Goal: Task Accomplishment & Management: Use online tool/utility

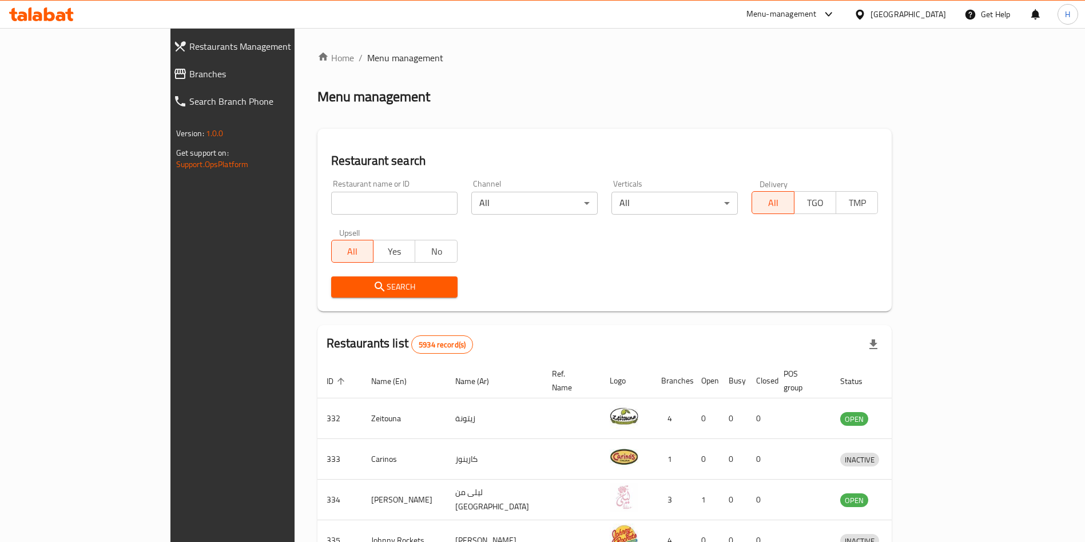
click at [331, 196] on input "search" at bounding box center [394, 203] width 126 height 23
type input "canti"
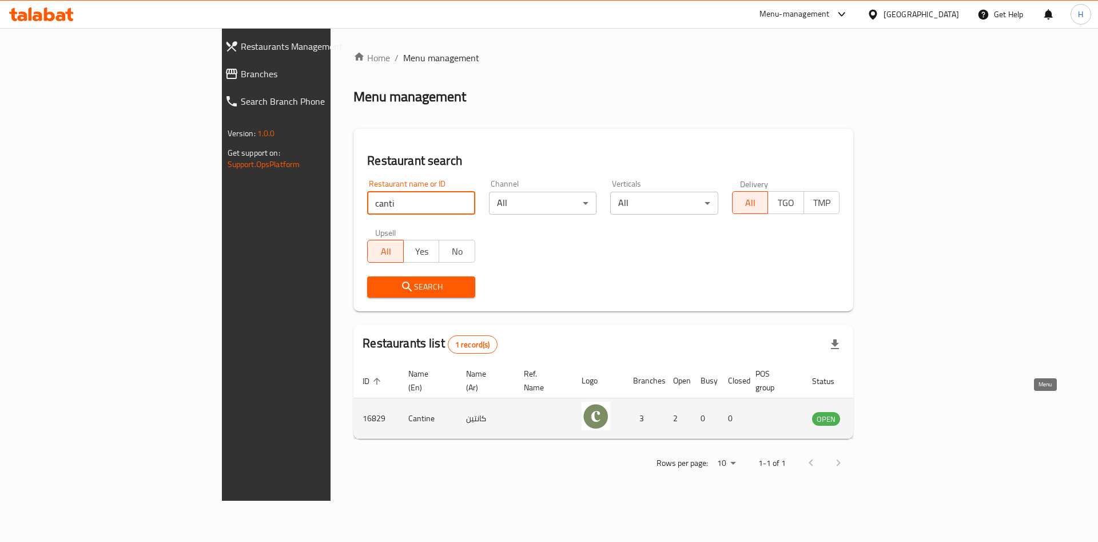
click at [886, 411] on icon "enhanced table" at bounding box center [879, 418] width 14 height 14
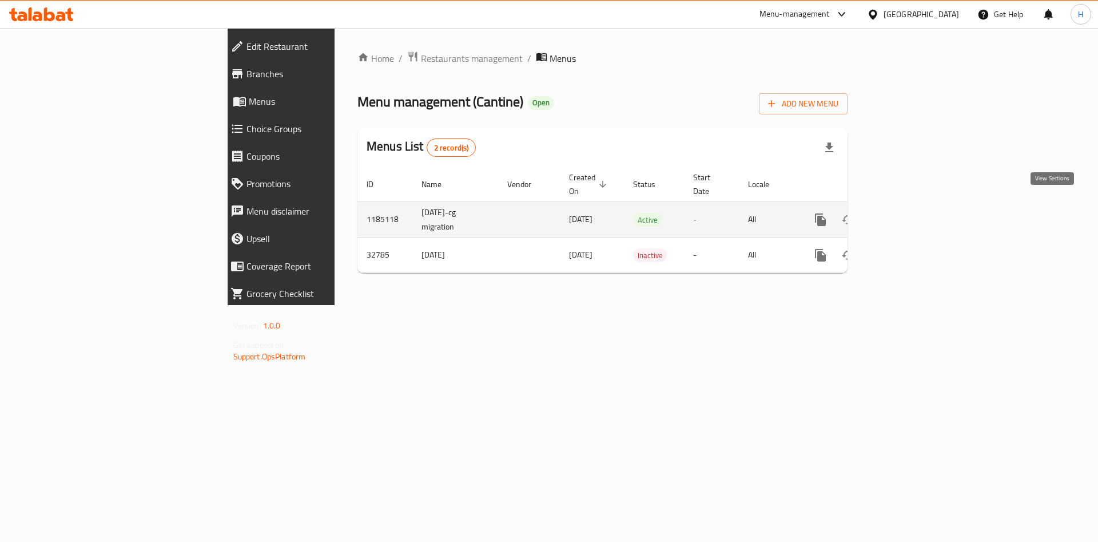
click at [908, 214] on icon "enhanced table" at bounding box center [903, 219] width 10 height 10
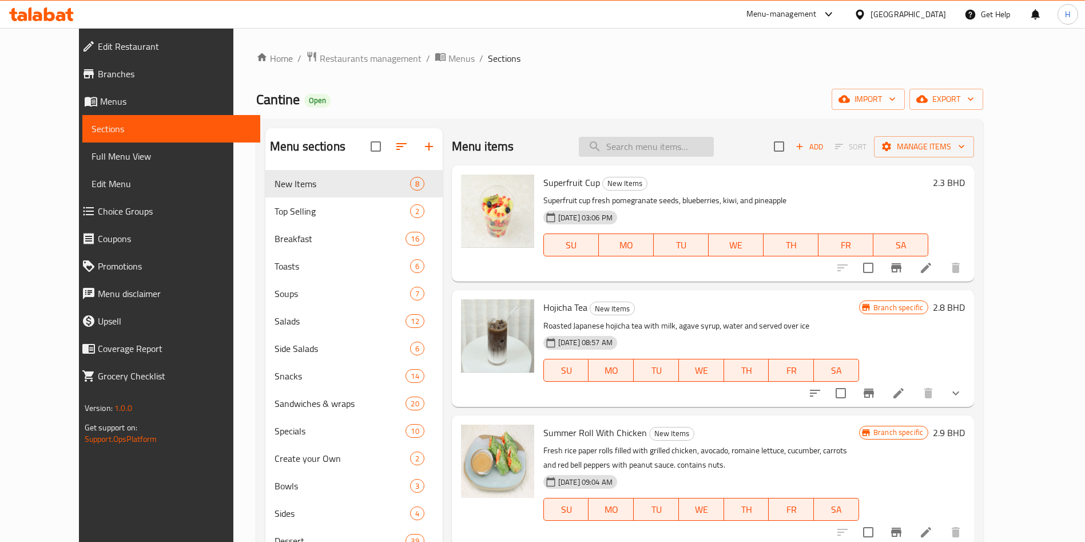
click at [703, 139] on input "search" at bounding box center [646, 147] width 135 height 20
type input "f"
type input "salad"
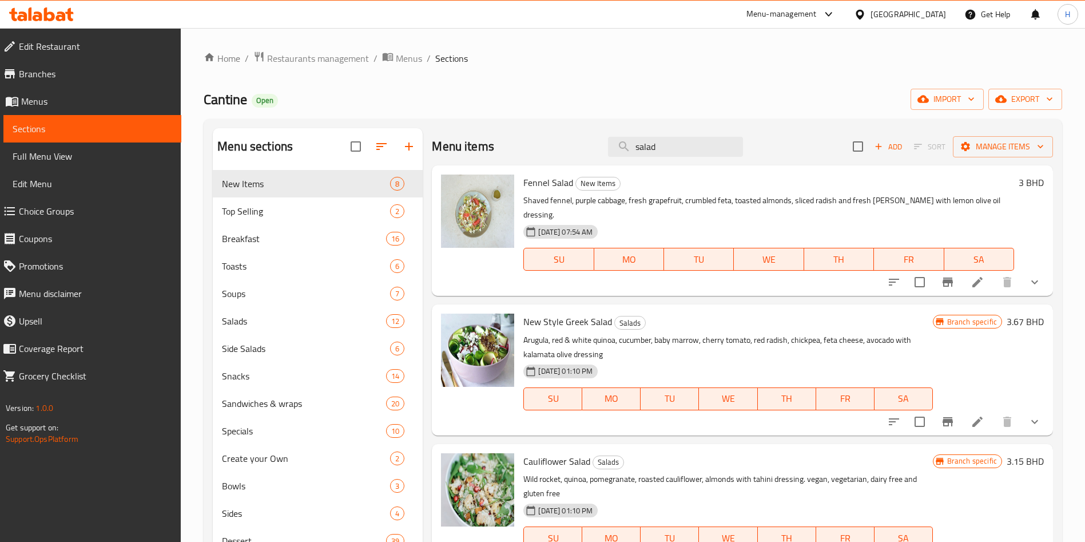
click at [1028, 275] on icon "show more" at bounding box center [1035, 282] width 14 height 14
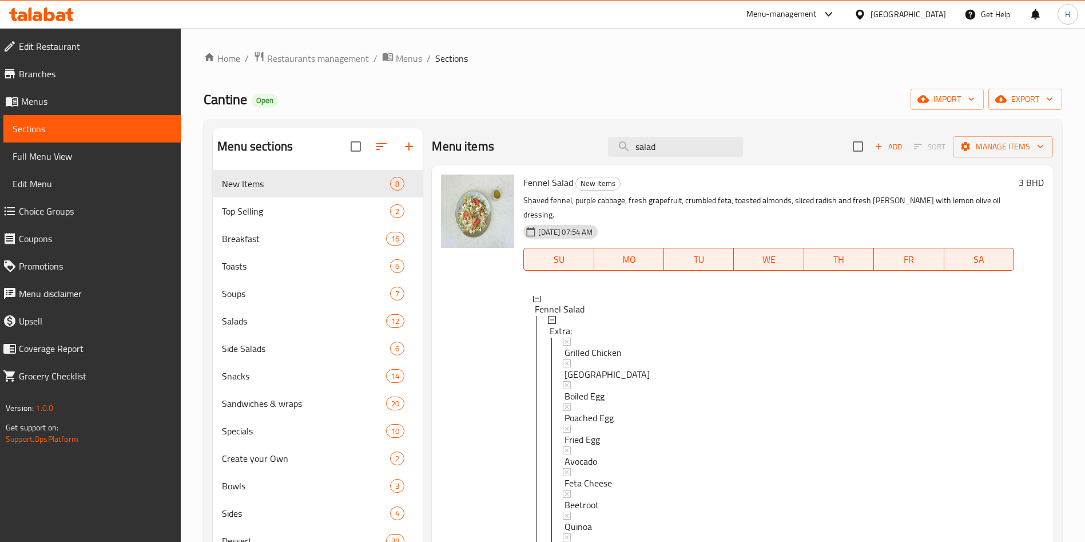
drag, startPoint x: 676, startPoint y: 152, endPoint x: 422, endPoint y: 182, distance: 255.8
click at [422, 182] on div "Menu sections New Items 8 Top Selling 2 Breakfast 16 Toasts 6 Soups 7 Salads 12…" at bounding box center [633, 521] width 840 height 787
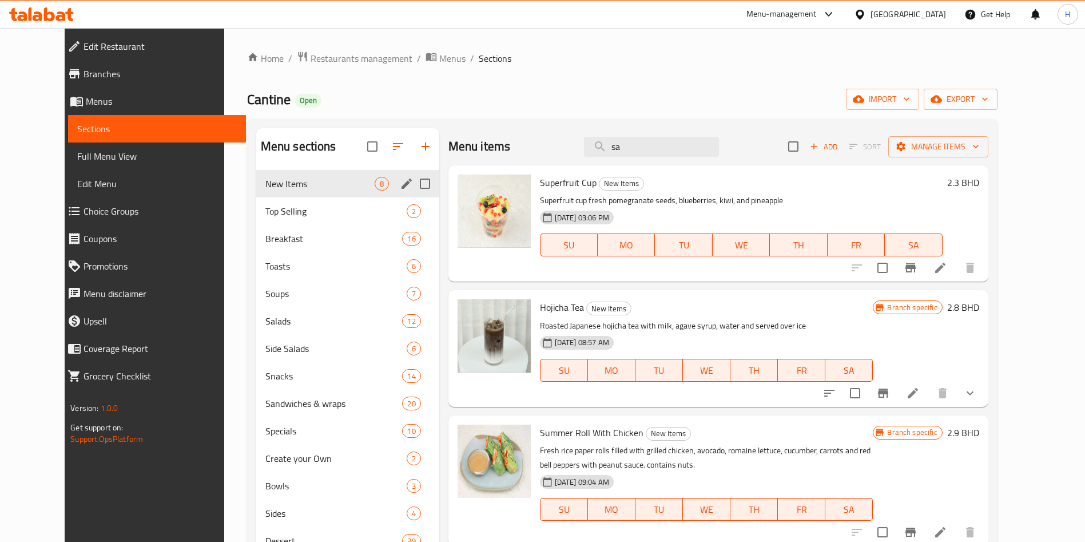
type input "s"
type input "Salad"
